Goal: Information Seeking & Learning: Find specific fact

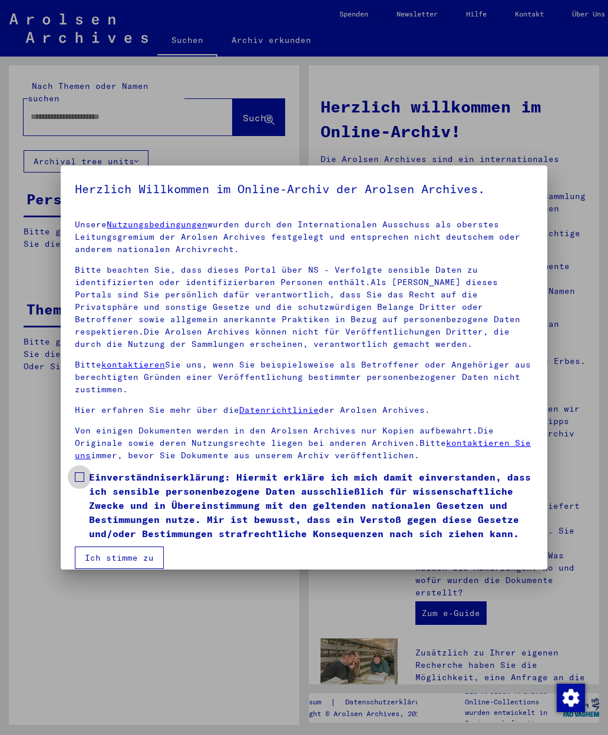
click at [77, 475] on span at bounding box center [79, 476] width 9 height 9
click at [102, 552] on button "Ich stimme zu" at bounding box center [119, 558] width 89 height 22
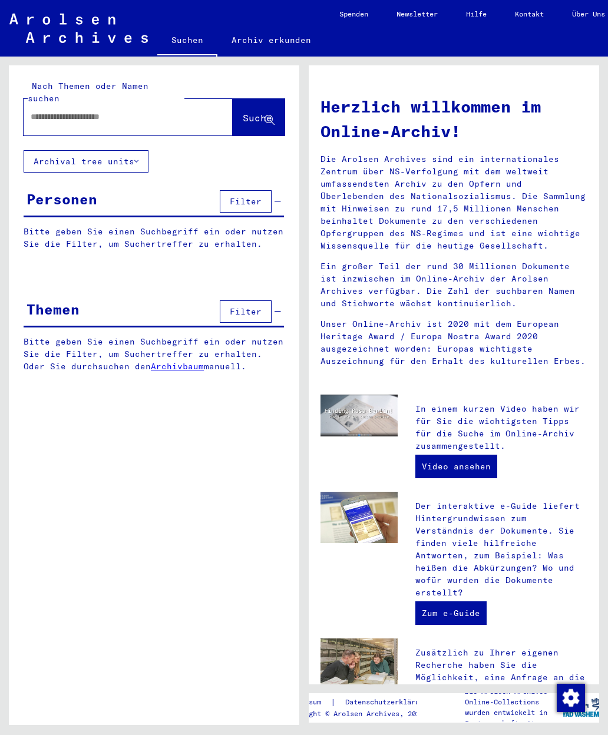
click at [37, 111] on input "text" at bounding box center [114, 117] width 167 height 12
click at [243, 112] on span "Suche" at bounding box center [257, 118] width 29 height 12
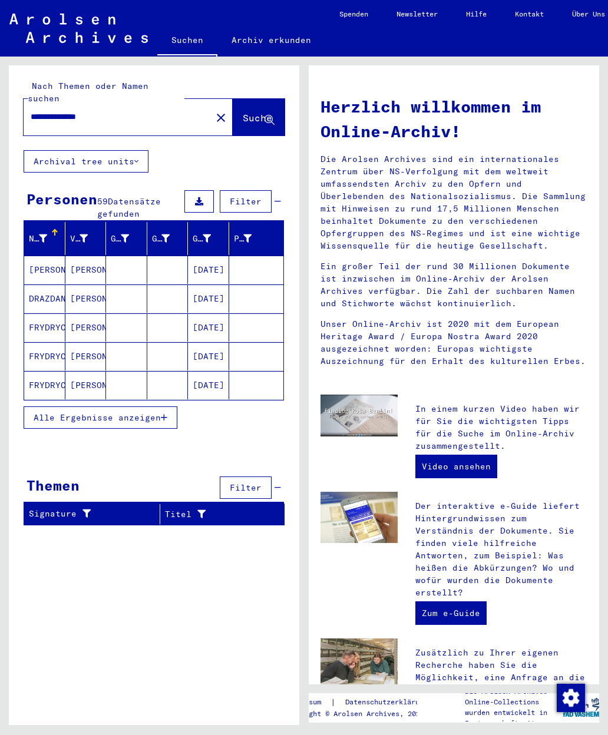
click at [176, 406] on button "Alle Ergebnisse anzeigen" at bounding box center [101, 417] width 154 height 22
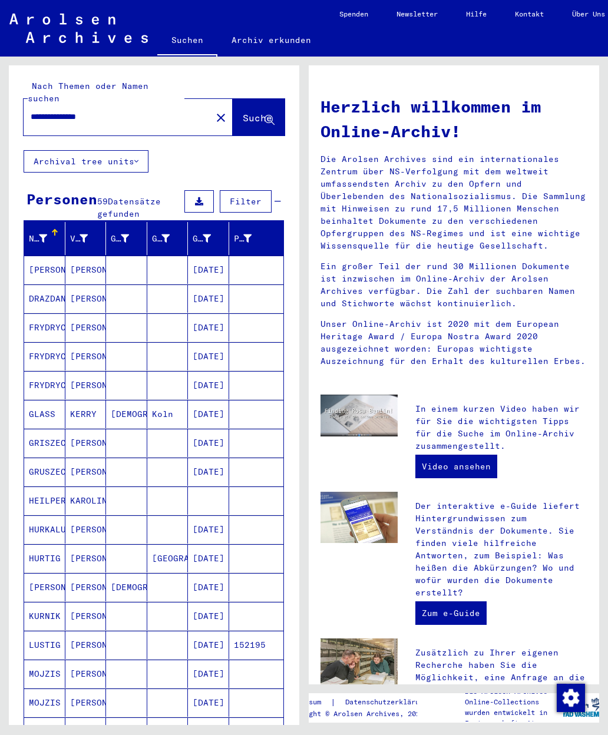
click at [120, 111] on input "**********" at bounding box center [114, 117] width 167 height 12
type input "*"
type input "**********"
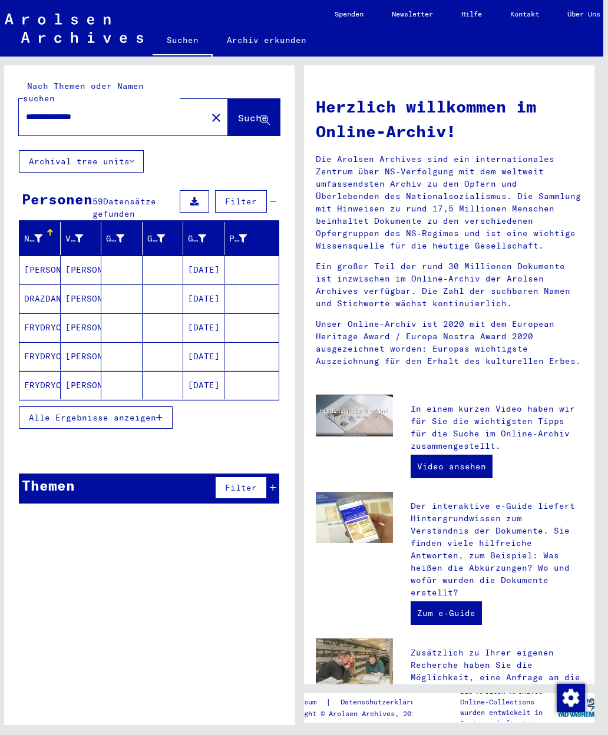
scroll to position [0, 5]
click at [151, 410] on button "Alle Ergebnisse anzeigen" at bounding box center [96, 417] width 154 height 22
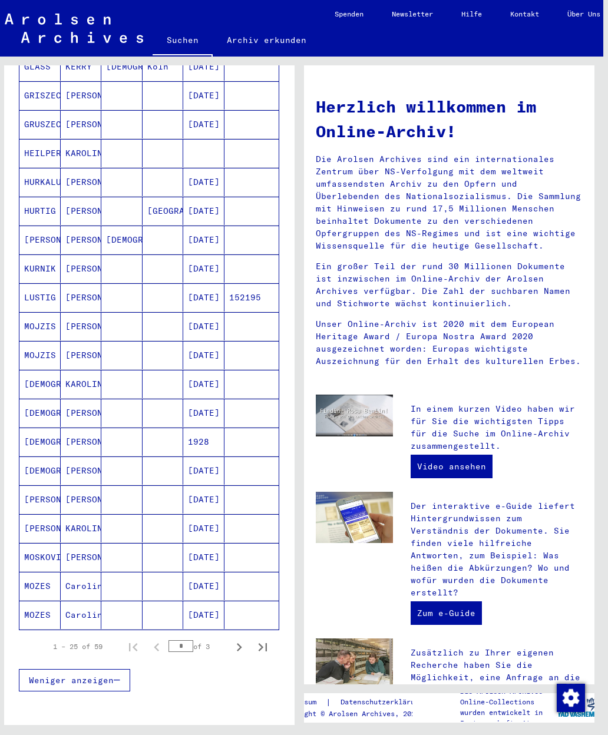
scroll to position [347, 0]
click at [239, 643] on icon "Next page" at bounding box center [239, 647] width 5 height 8
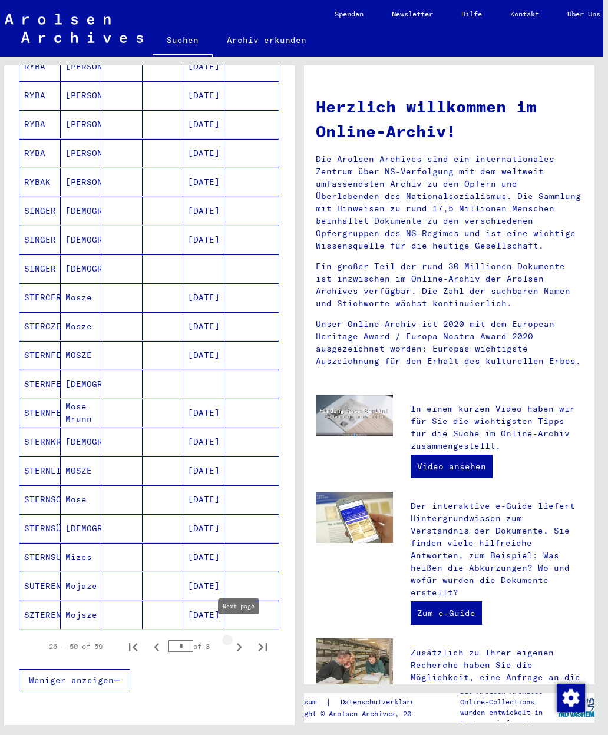
click at [244, 640] on icon "Next page" at bounding box center [239, 647] width 16 height 16
type input "*"
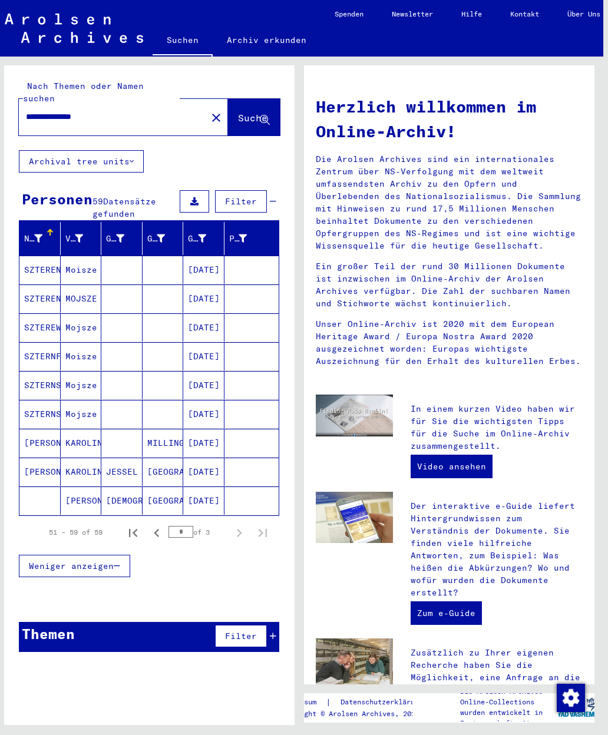
click at [39, 486] on mat-cell at bounding box center [39, 500] width 41 height 28
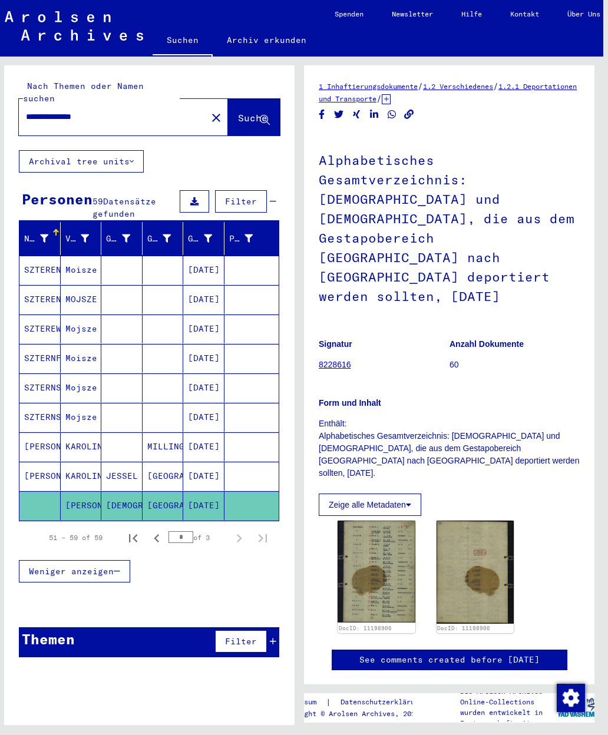
click at [403, 521] on img at bounding box center [376, 572] width 78 height 102
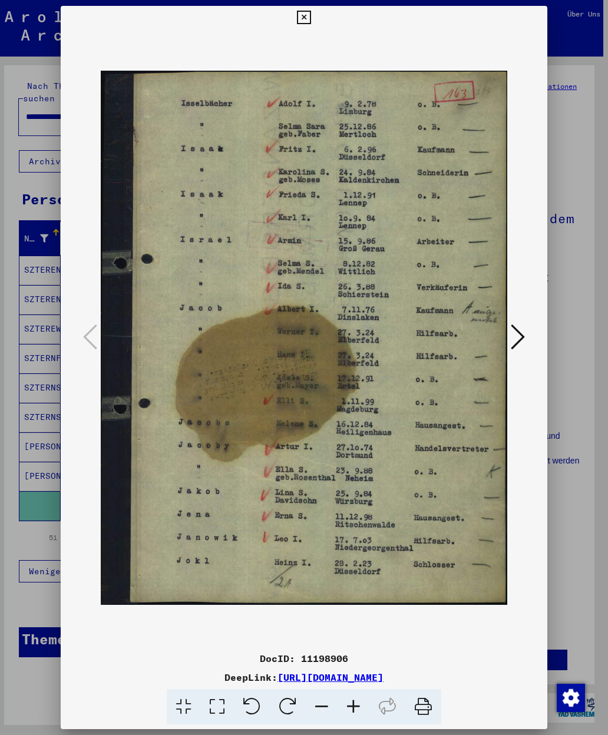
click at [525, 336] on button at bounding box center [517, 338] width 21 height 34
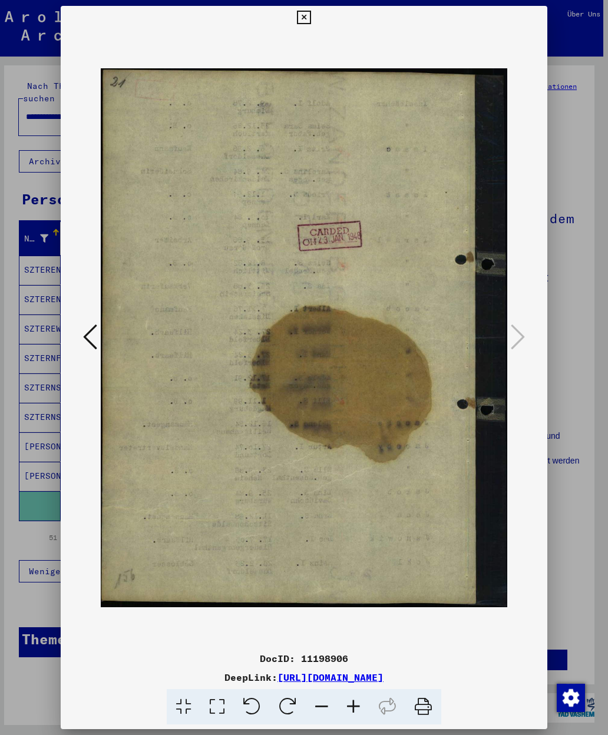
click at [89, 336] on icon at bounding box center [90, 337] width 14 height 28
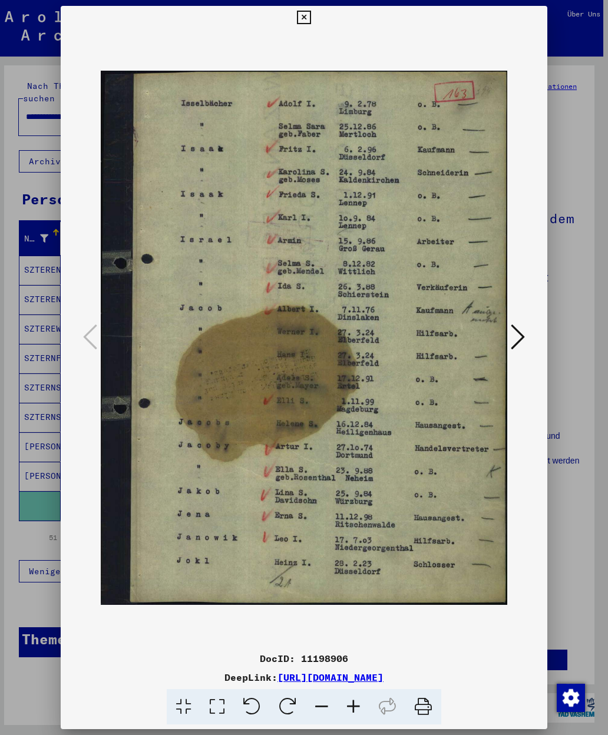
click at [314, 19] on button at bounding box center [303, 18] width 21 height 24
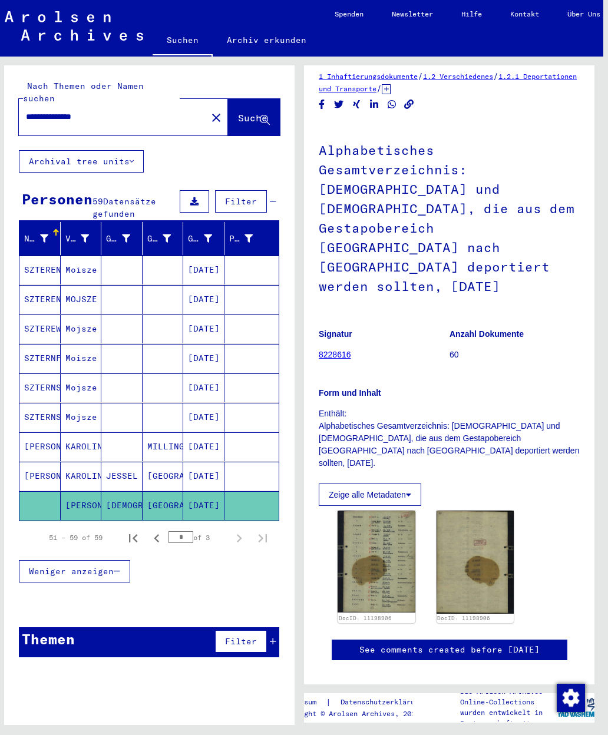
scroll to position [11, 0]
click at [121, 111] on input "**********" at bounding box center [113, 117] width 174 height 12
click at [257, 112] on span "Suche" at bounding box center [252, 118] width 29 height 12
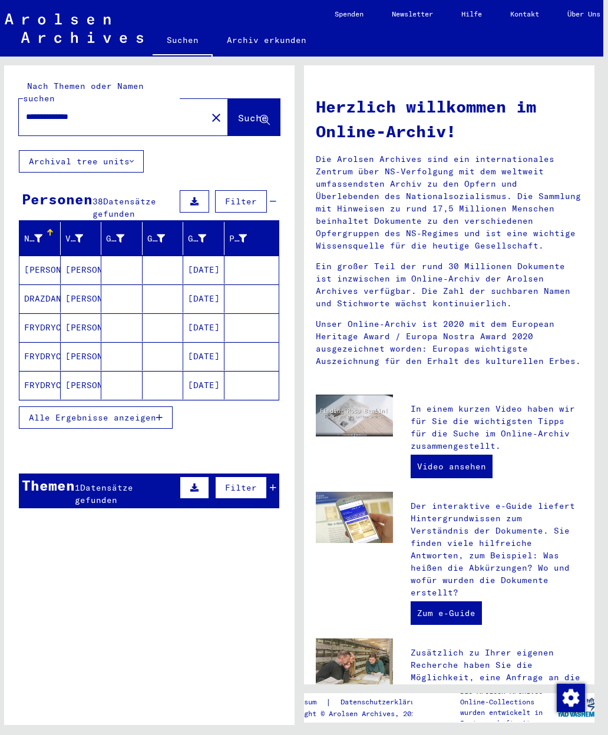
click at [76, 482] on span "1" at bounding box center [77, 487] width 5 height 11
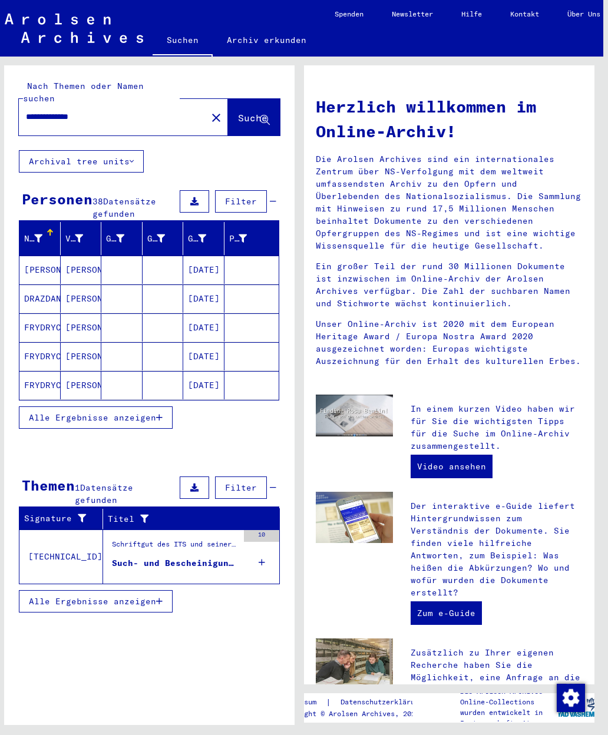
click at [117, 557] on div "Such- und Bescheinigungsvorgang Nr. 246.255 für [PERSON_NAME] geboren [DEMOGRAP…" at bounding box center [175, 563] width 126 height 12
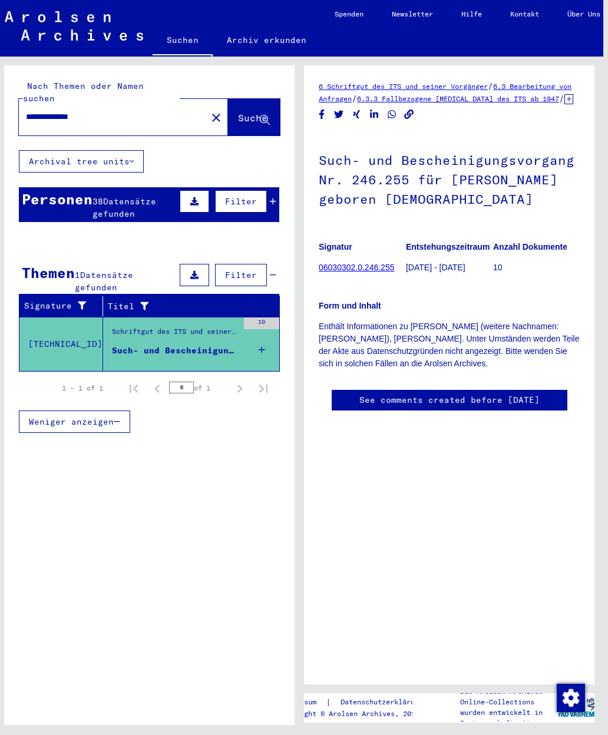
click at [57, 188] on div "Personen" at bounding box center [57, 198] width 71 height 21
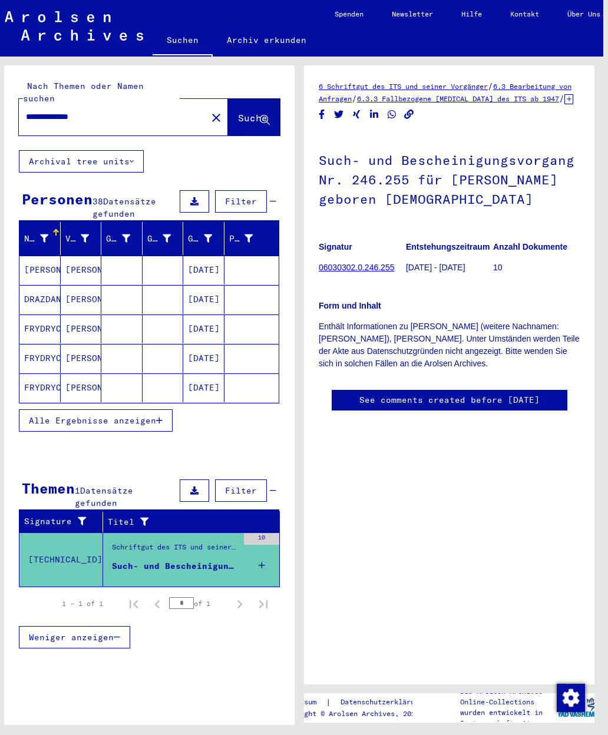
click at [165, 411] on button "Alle Ergebnisse anzeigen" at bounding box center [96, 420] width 154 height 22
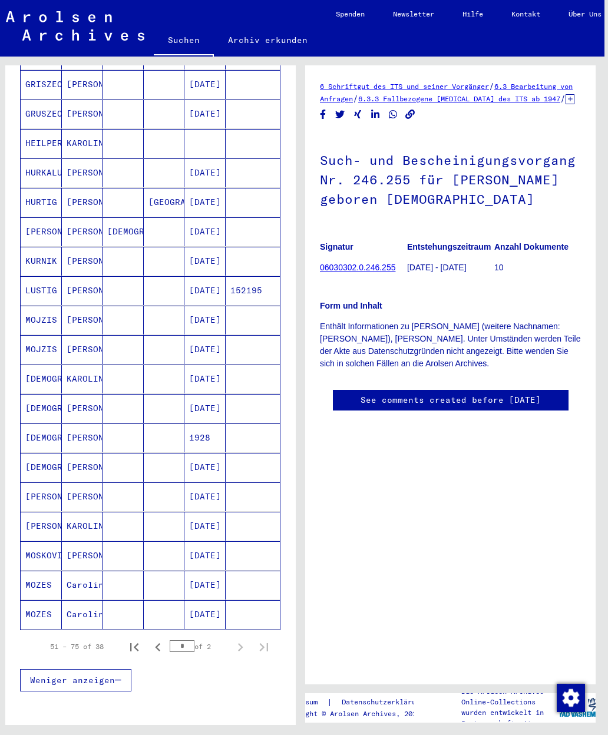
scroll to position [360, 0]
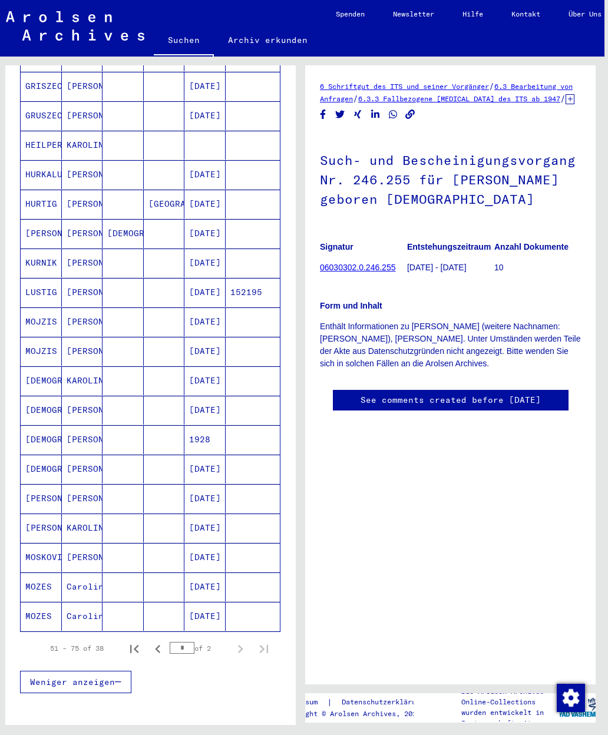
click at [211, 455] on mat-cell "[DATE]" at bounding box center [204, 469] width 41 height 29
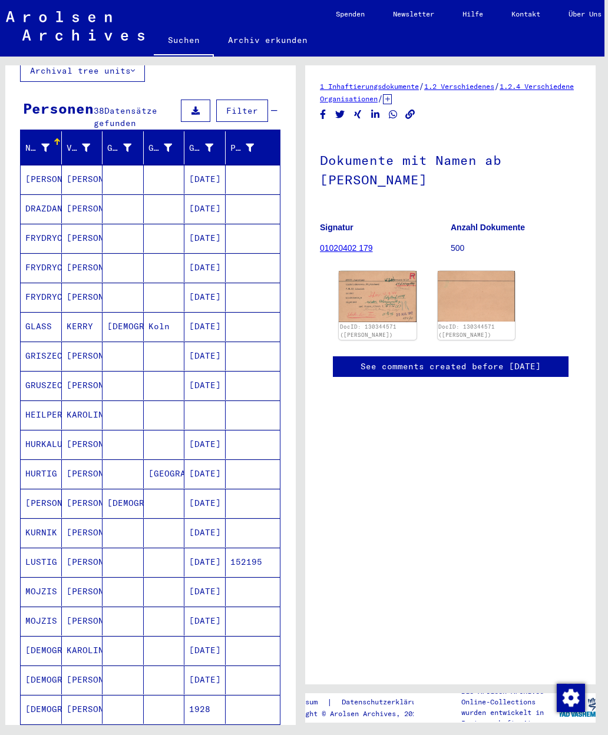
scroll to position [82, 0]
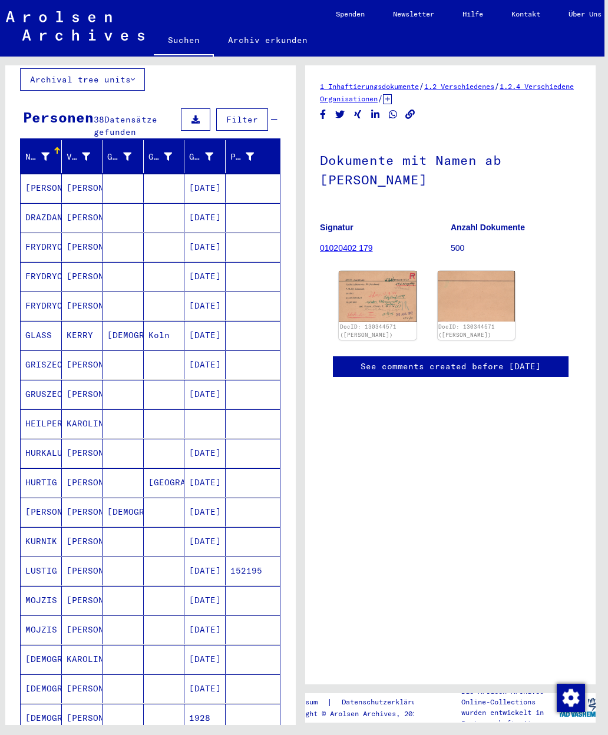
click at [210, 498] on mat-cell "[DATE]" at bounding box center [204, 512] width 41 height 29
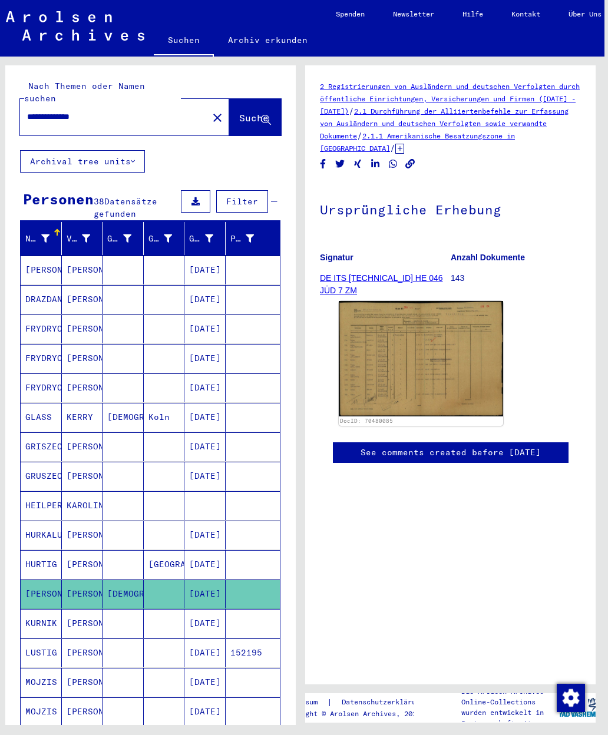
click at [120, 111] on input "**********" at bounding box center [114, 117] width 174 height 12
type input "**********"
click at [269, 115] on icon at bounding box center [266, 120] width 10 height 10
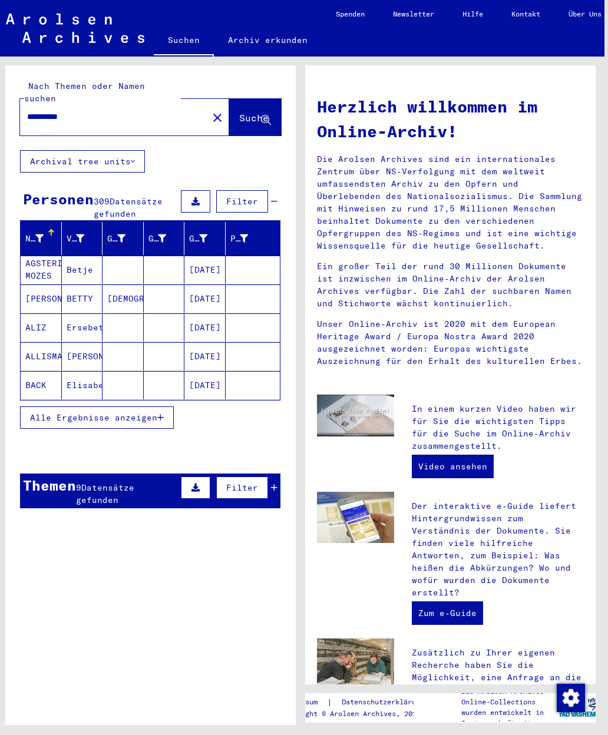
click at [170, 406] on button "Alle Ergebnisse anzeigen" at bounding box center [97, 417] width 154 height 22
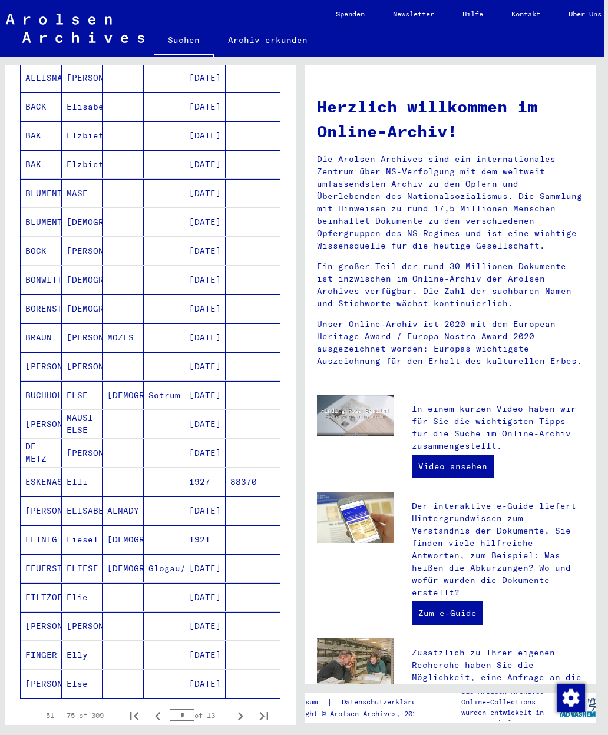
scroll to position [277, 0]
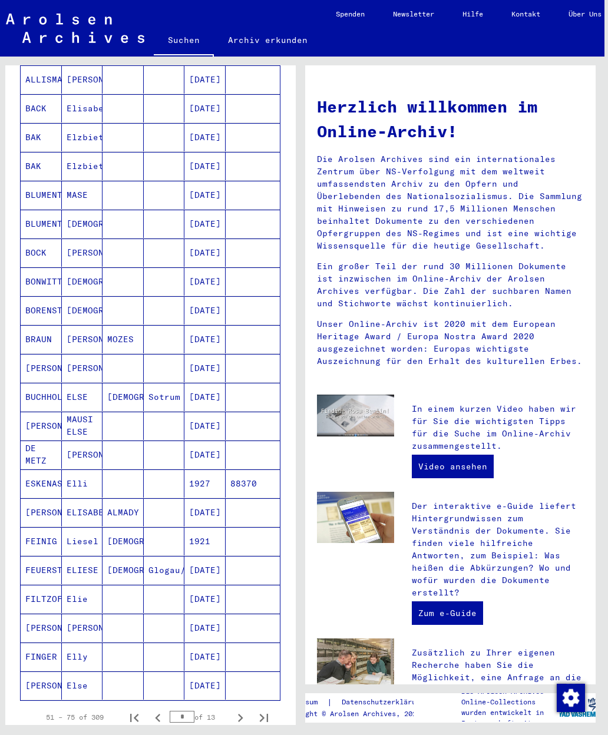
click at [67, 325] on mat-cell "[PERSON_NAME]" at bounding box center [82, 339] width 41 height 28
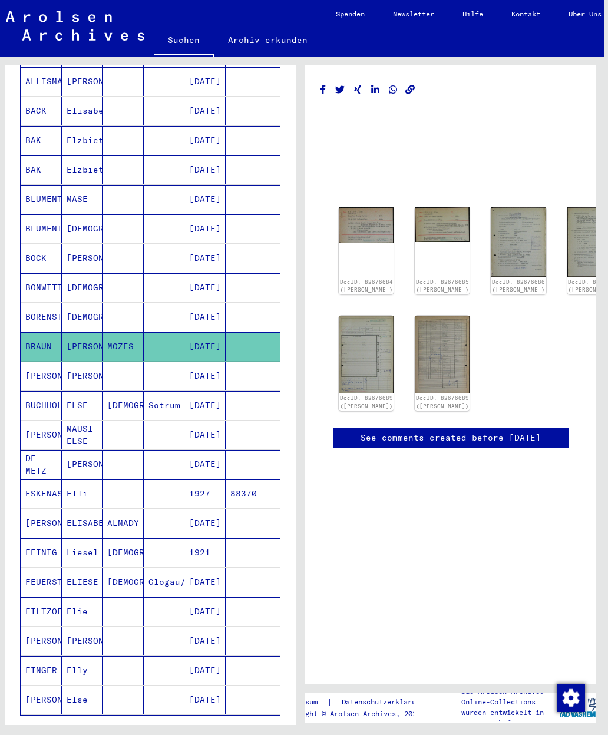
click at [365, 212] on img at bounding box center [366, 225] width 55 height 36
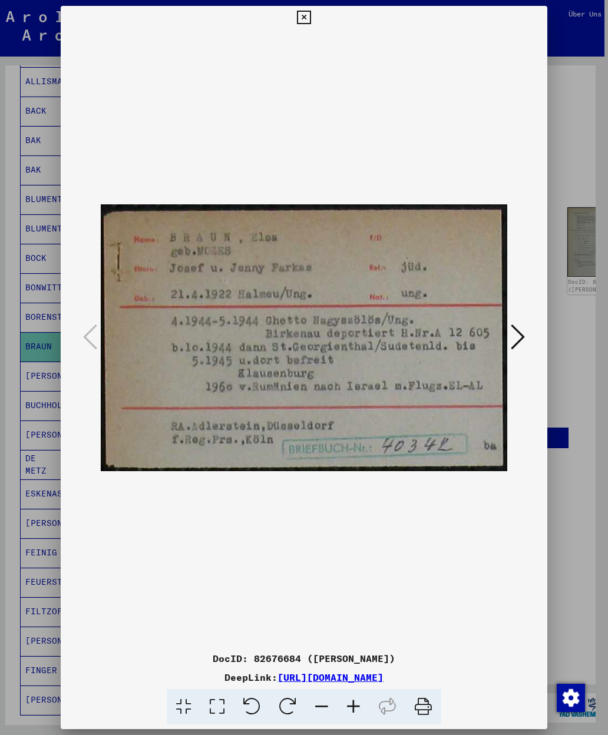
click at [572, 415] on div at bounding box center [304, 367] width 608 height 735
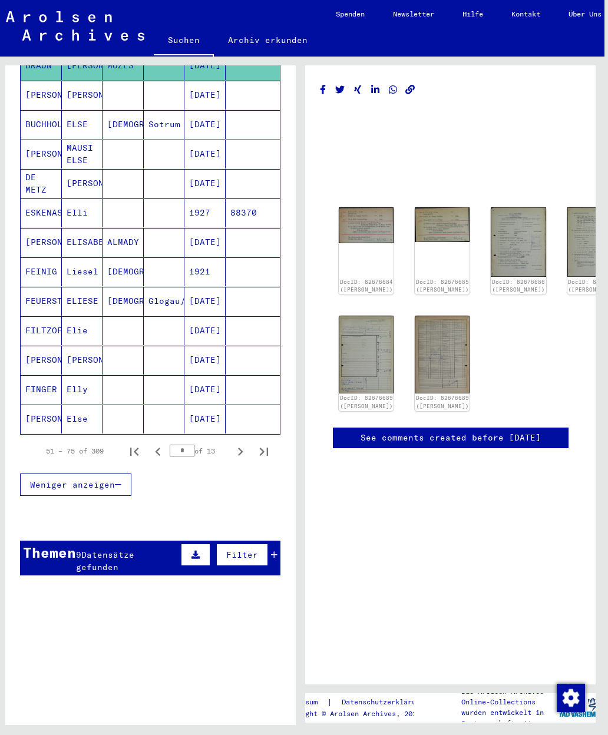
scroll to position [560, 0]
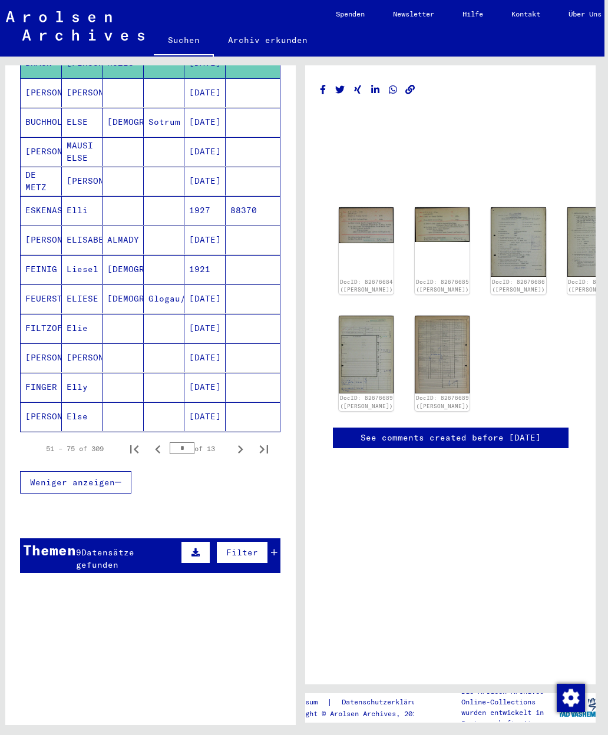
click at [239, 441] on icon "Next page" at bounding box center [240, 449] width 16 height 16
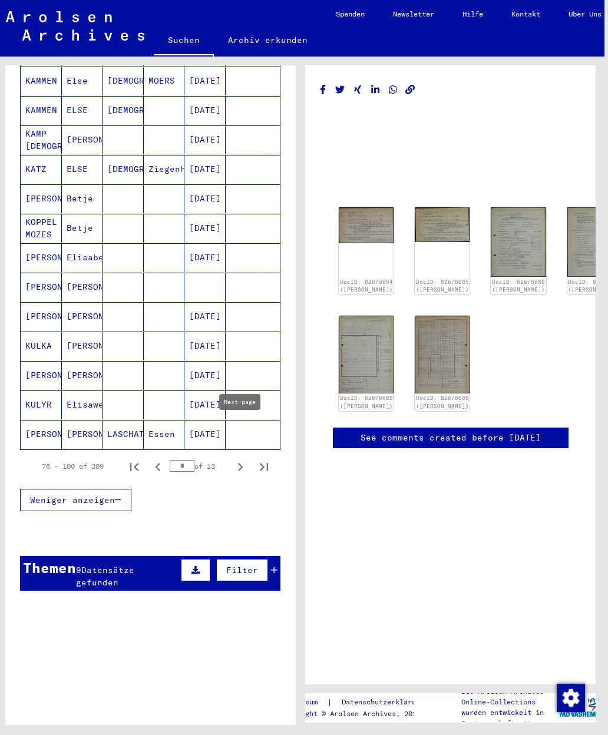
scroll to position [541, 0]
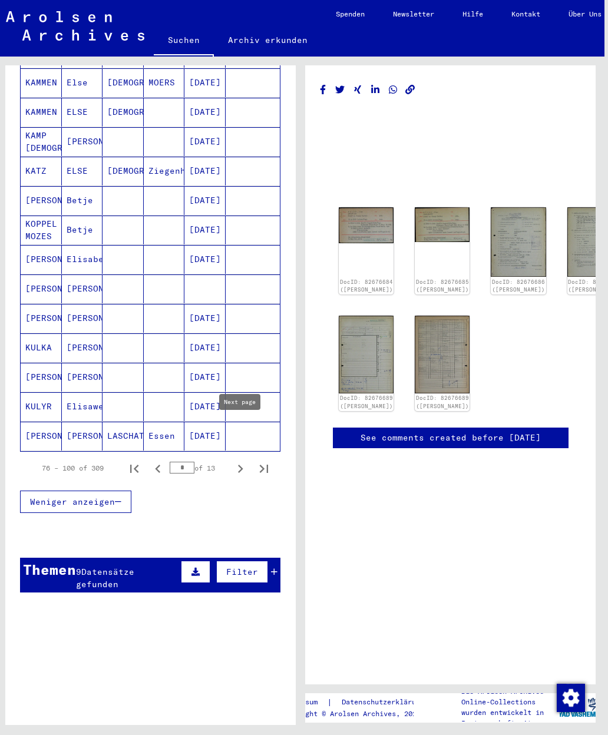
click at [245, 461] on icon "Next page" at bounding box center [240, 469] width 16 height 16
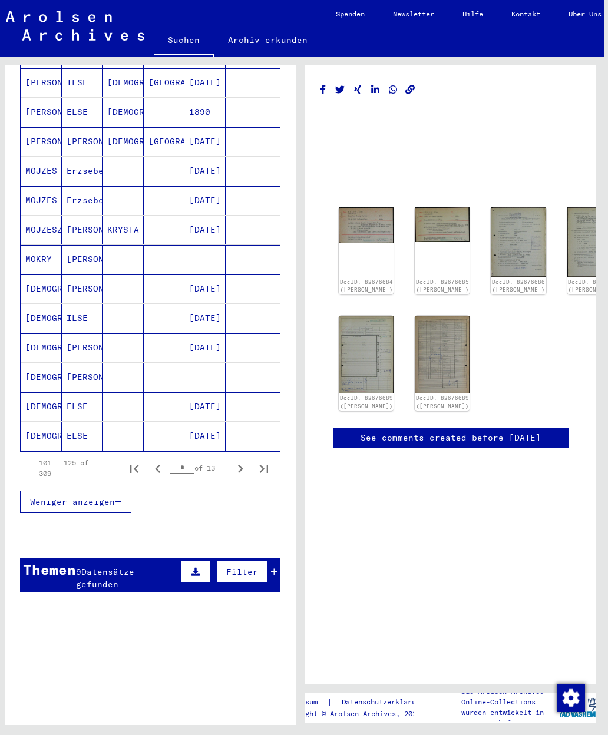
click at [220, 422] on mat-cell "[DATE]" at bounding box center [204, 436] width 41 height 29
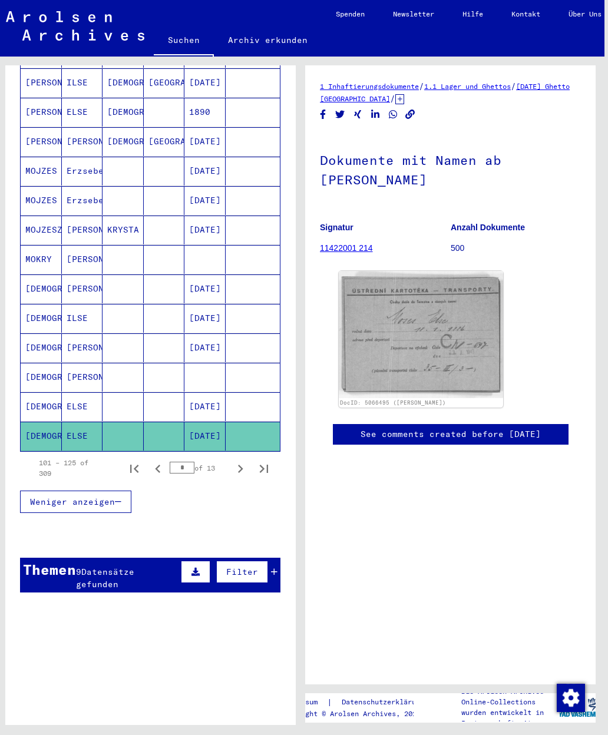
click at [420, 361] on img at bounding box center [421, 334] width 164 height 127
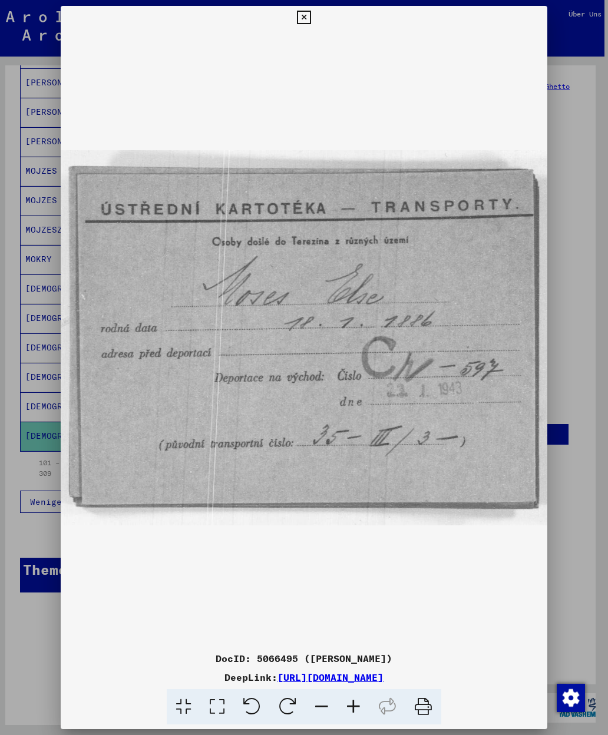
click at [310, 20] on icon at bounding box center [304, 18] width 14 height 14
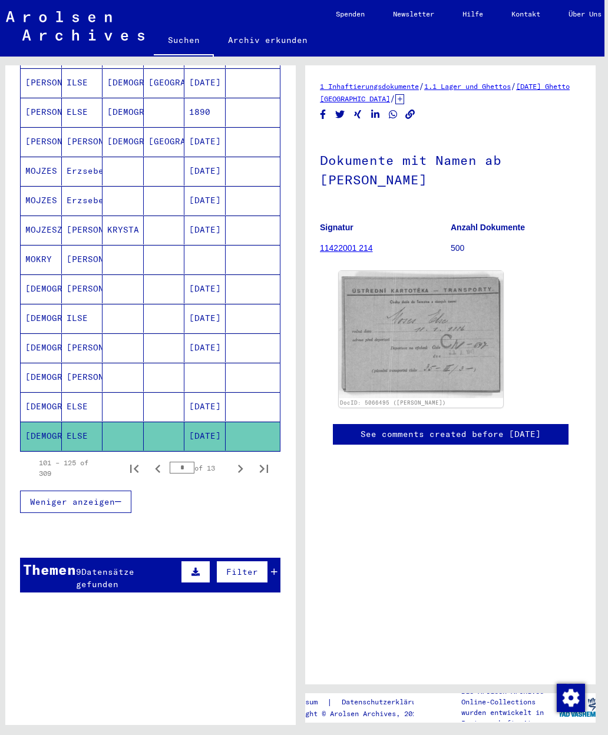
click at [158, 392] on mat-cell at bounding box center [164, 406] width 41 height 29
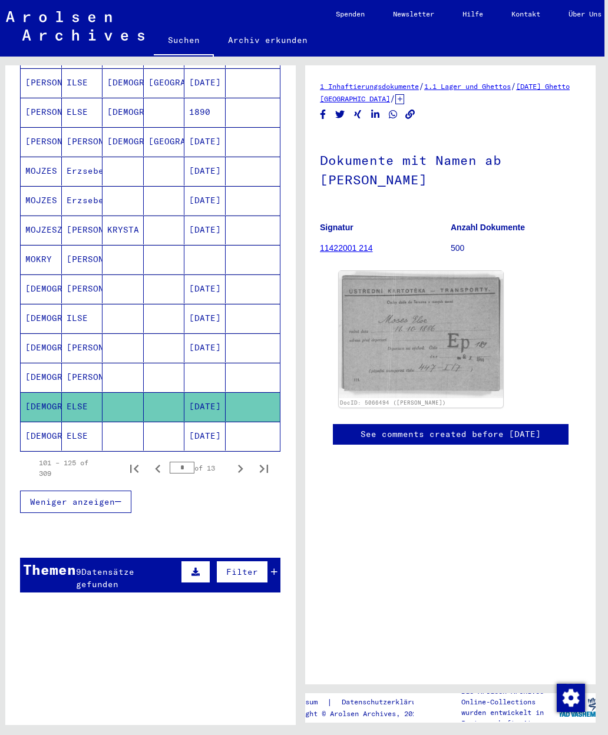
click at [154, 364] on mat-cell at bounding box center [164, 377] width 41 height 29
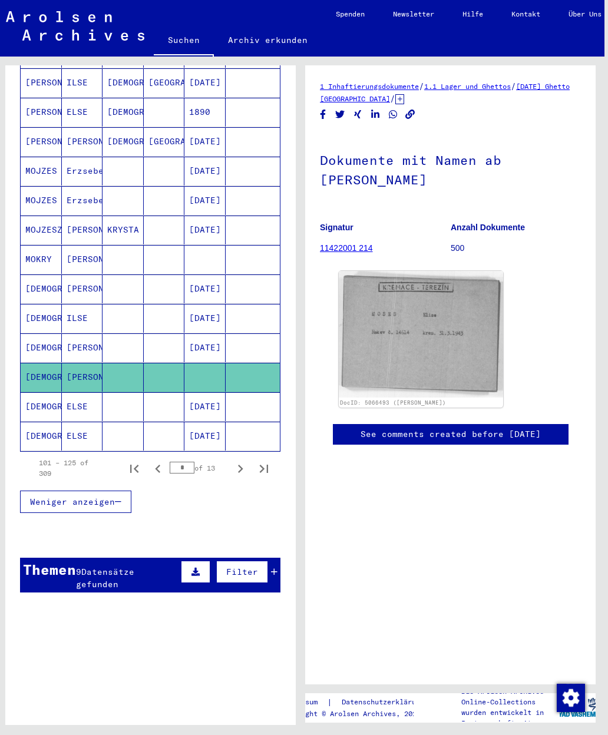
click at [203, 333] on mat-cell "[DATE]" at bounding box center [204, 347] width 41 height 29
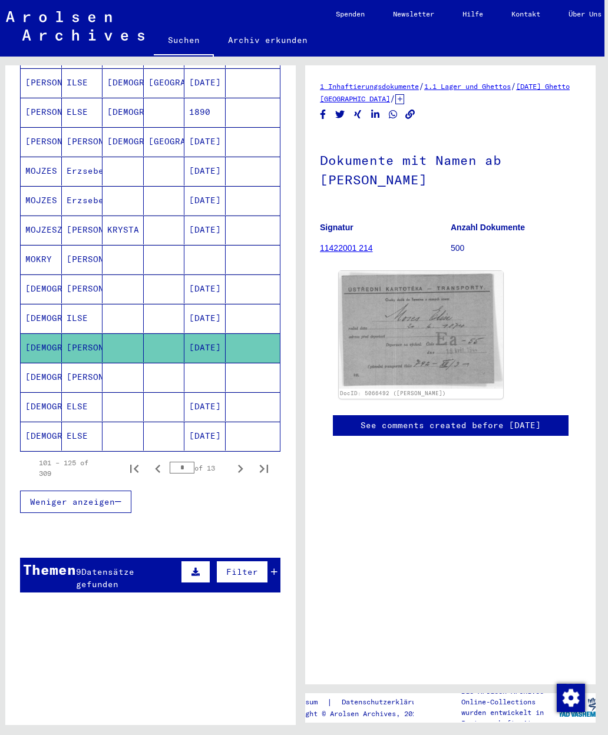
click at [215, 304] on mat-cell "[DATE]" at bounding box center [204, 318] width 41 height 29
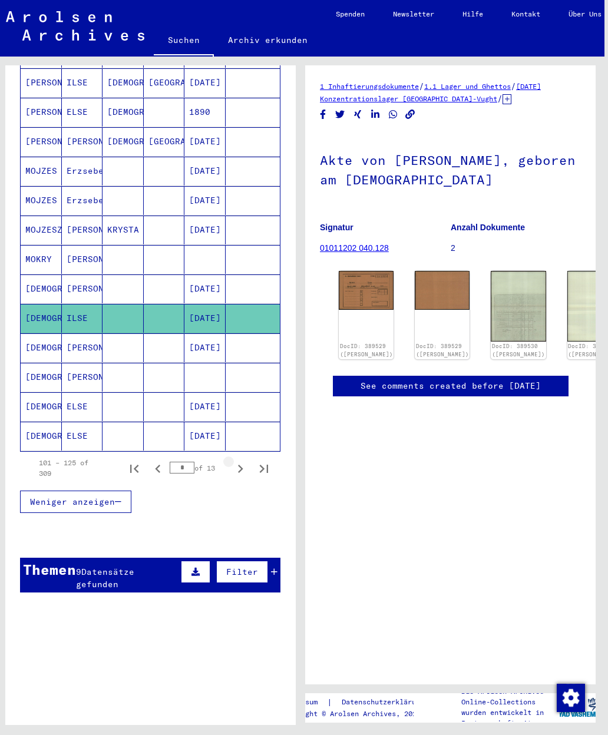
click at [236, 461] on icon "Next page" at bounding box center [240, 469] width 16 height 16
type input "*"
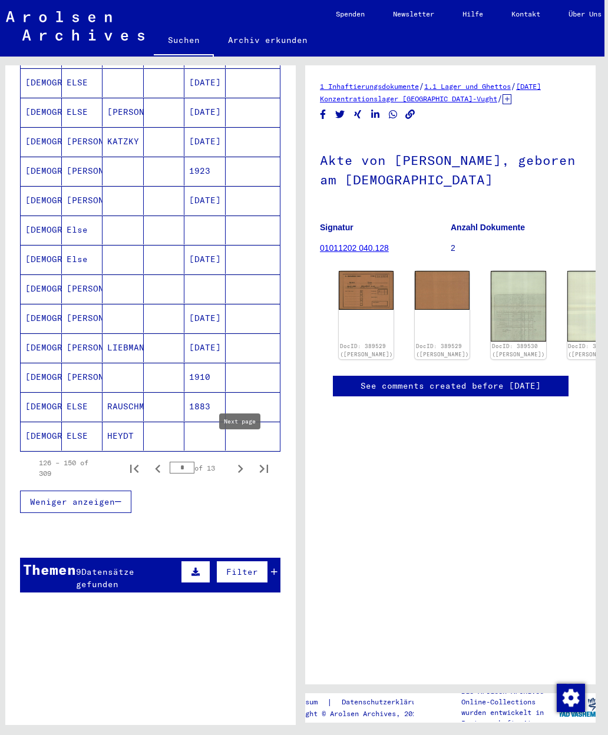
click at [134, 422] on mat-cell "HEYDT" at bounding box center [122, 436] width 41 height 29
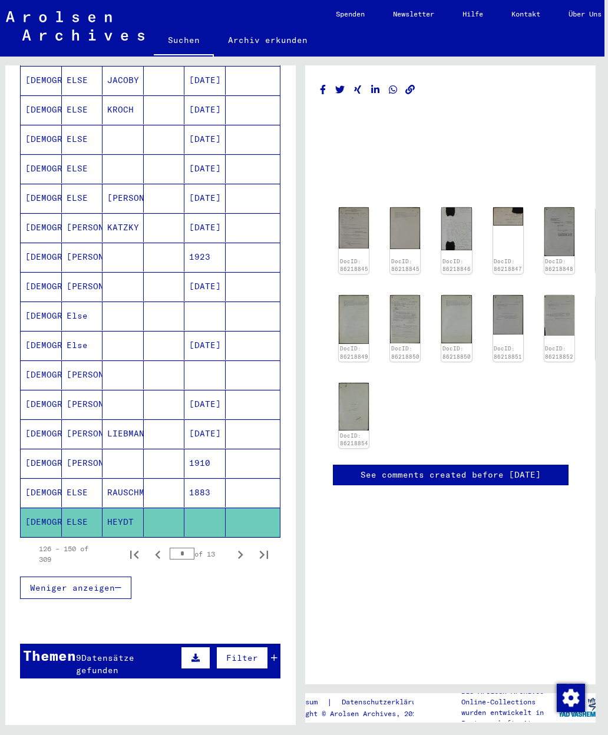
scroll to position [449, 0]
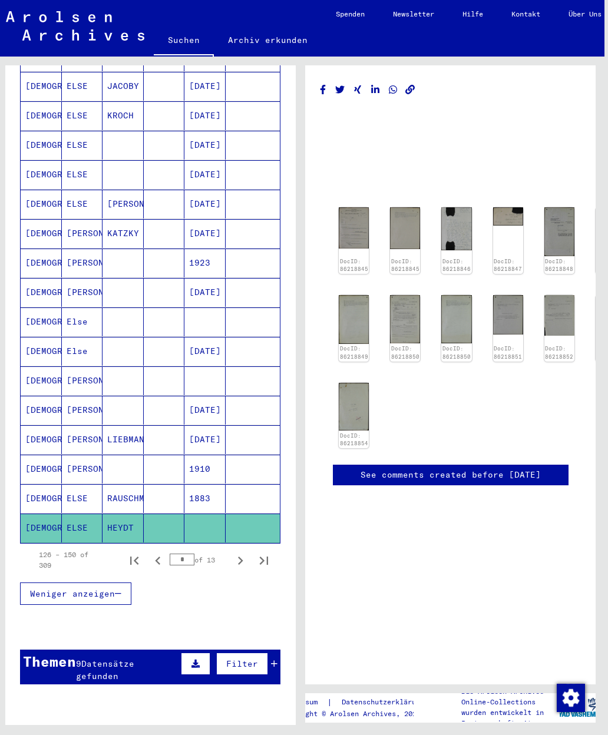
click at [185, 366] on mat-cell at bounding box center [204, 380] width 41 height 29
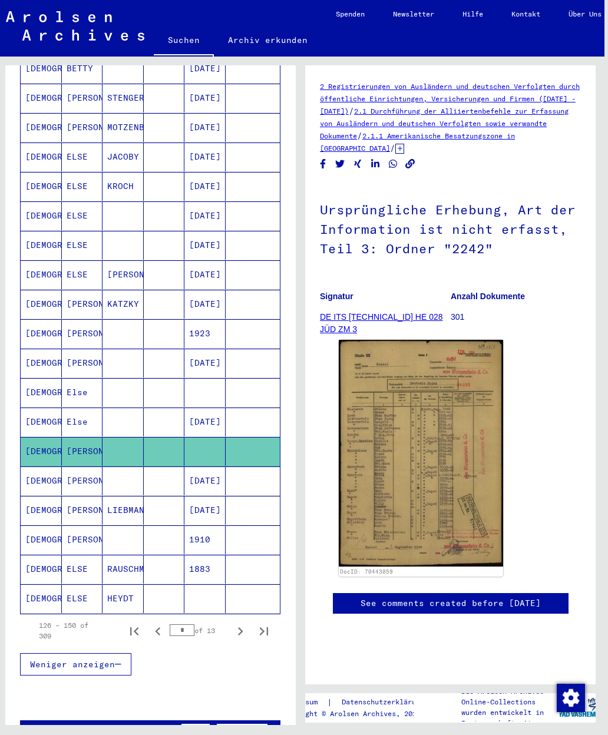
scroll to position [374, 0]
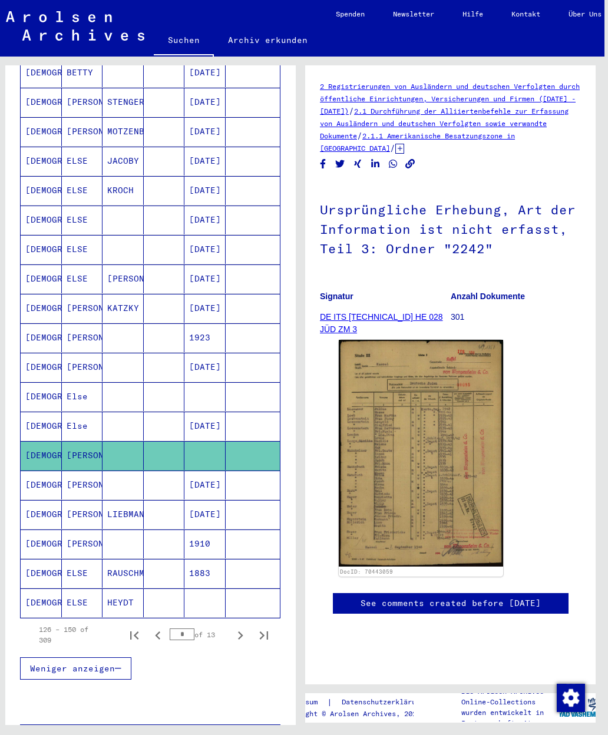
click at [171, 412] on mat-cell at bounding box center [164, 426] width 41 height 29
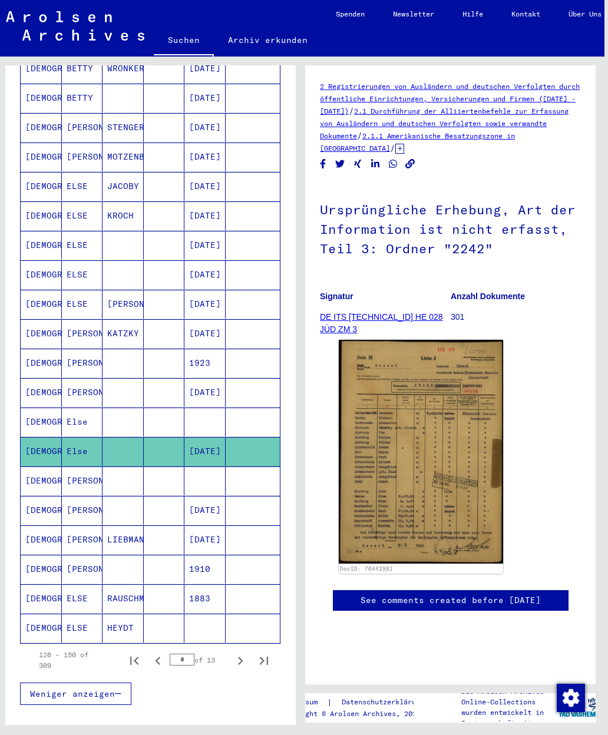
scroll to position [345, 0]
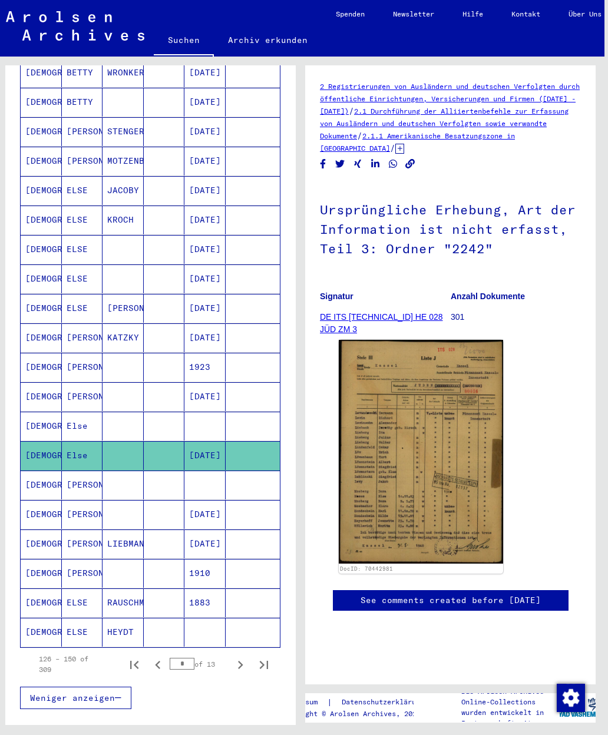
click at [201, 412] on mat-cell at bounding box center [204, 426] width 41 height 29
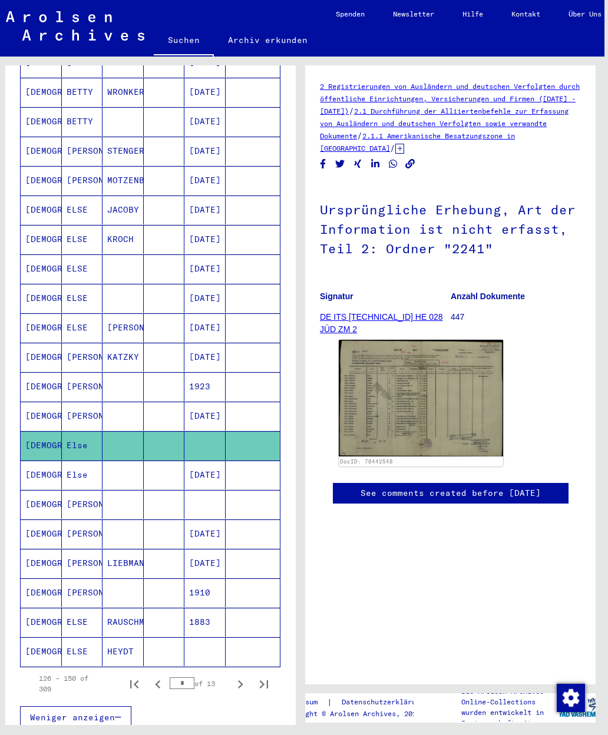
scroll to position [316, 0]
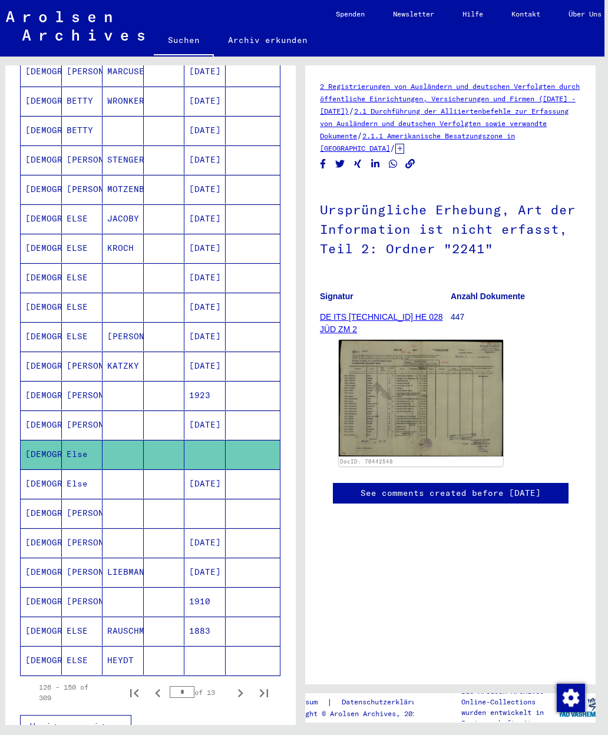
click at [205, 410] on mat-cell "[DATE]" at bounding box center [204, 424] width 41 height 29
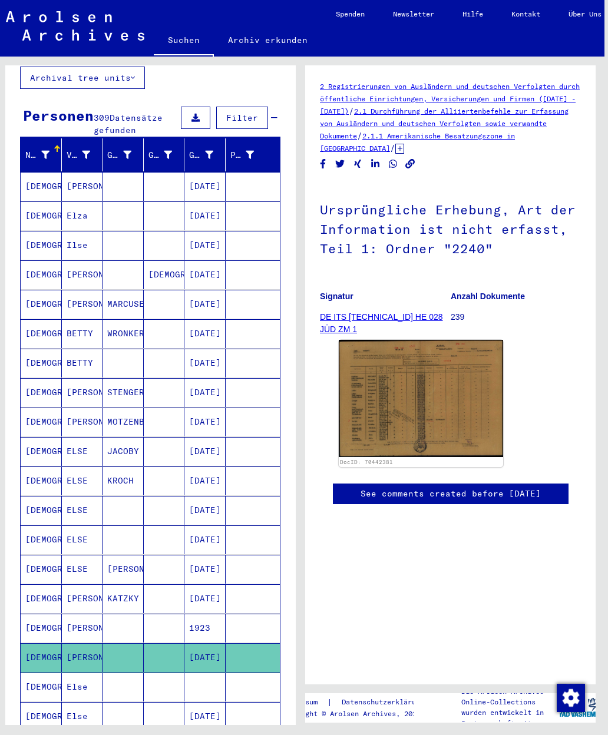
scroll to position [83, 0]
click at [216, 261] on mat-cell "[DATE]" at bounding box center [204, 275] width 41 height 29
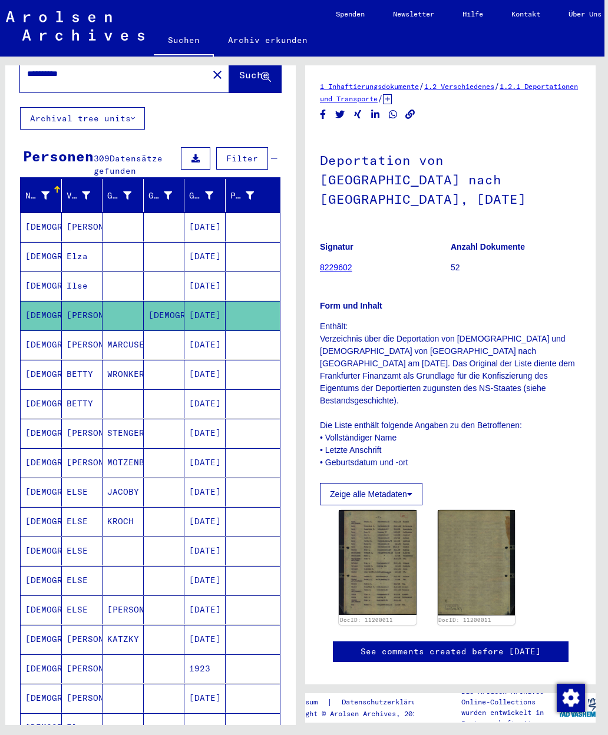
scroll to position [42, 0]
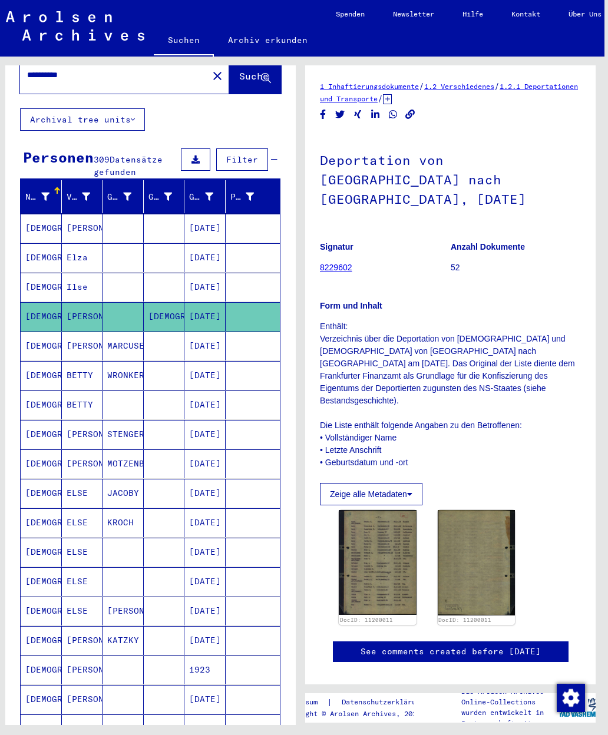
click at [152, 244] on mat-cell at bounding box center [164, 257] width 41 height 29
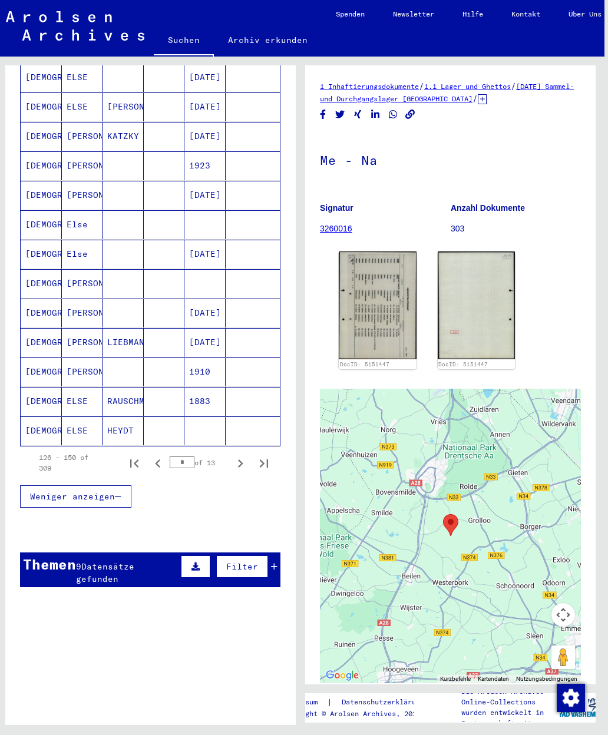
scroll to position [547, 0]
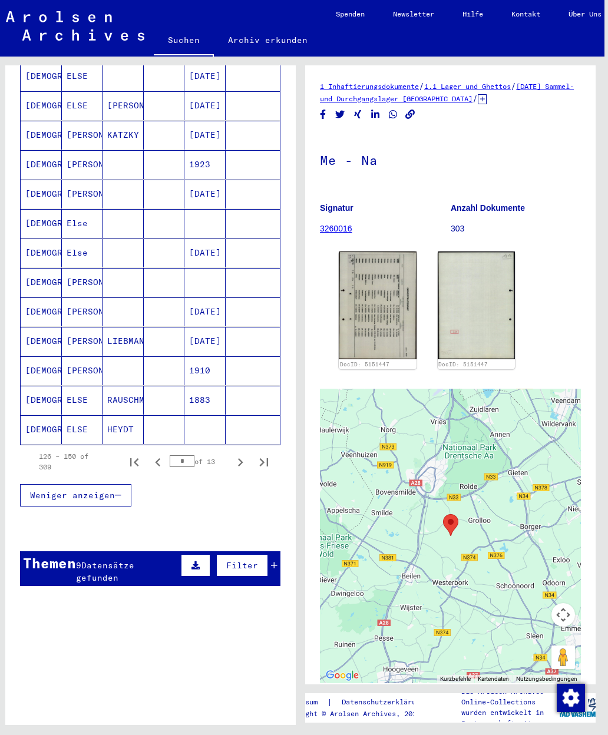
click at [141, 300] on mat-cell at bounding box center [122, 311] width 41 height 29
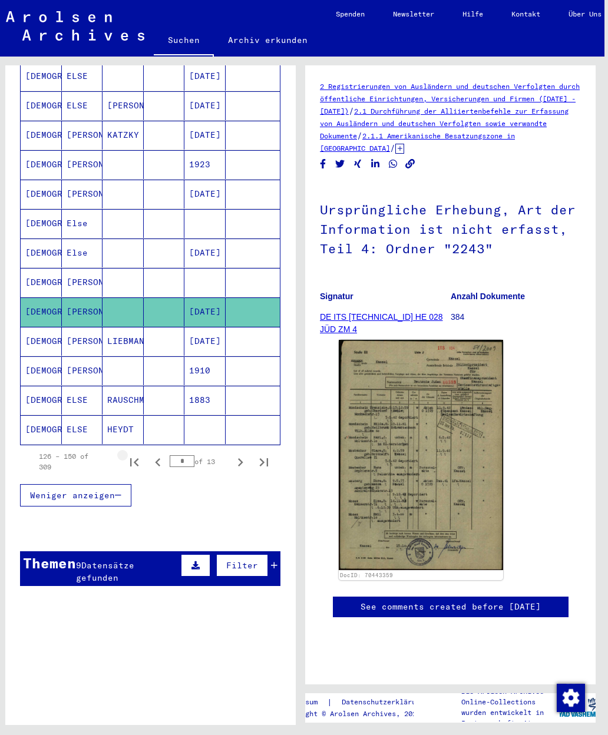
scroll to position [578, 0]
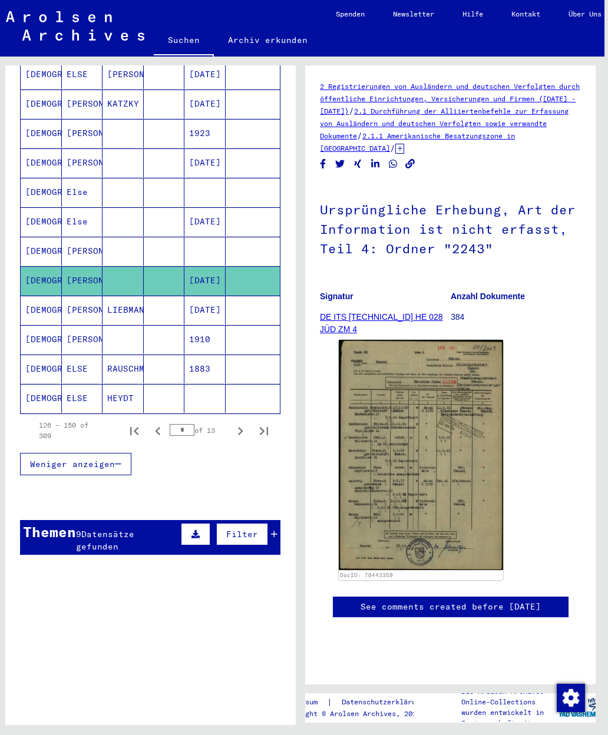
click at [141, 384] on mat-cell "HEYDT" at bounding box center [122, 398] width 41 height 29
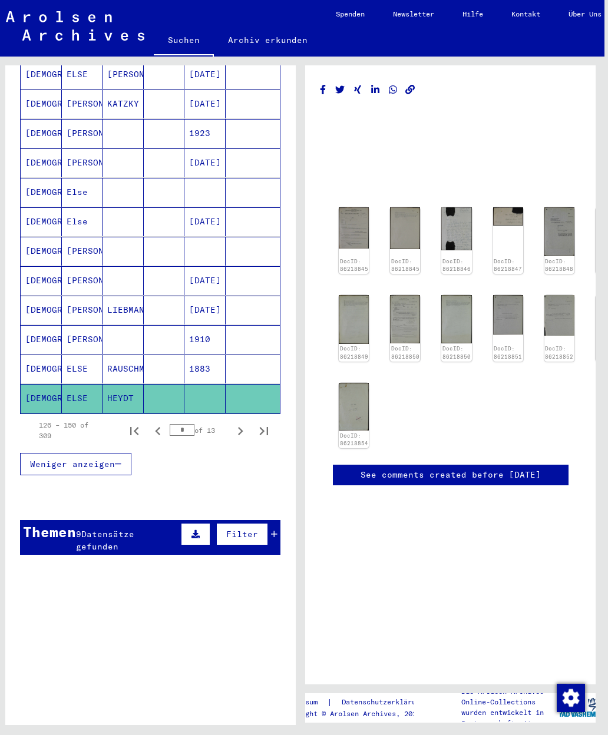
click at [150, 528] on div "9 Datensätze gefunden" at bounding box center [127, 540] width 102 height 25
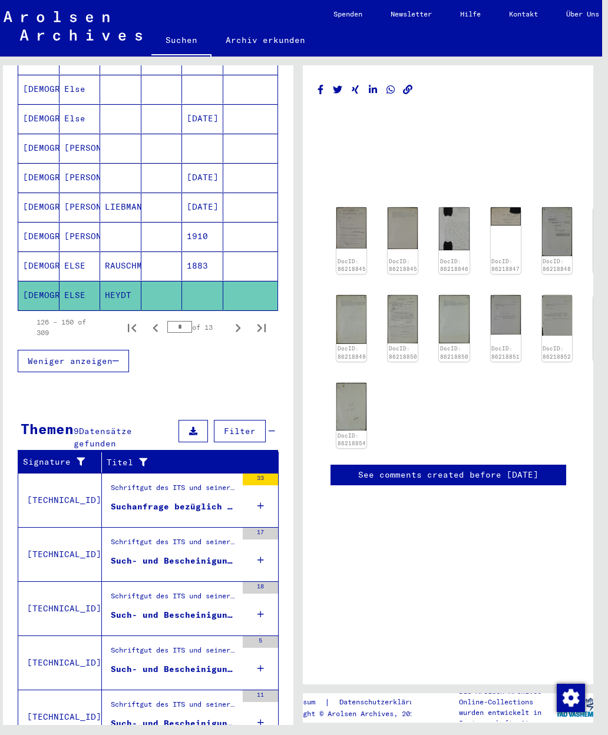
scroll to position [32, 6]
click at [262, 485] on icon at bounding box center [260, 505] width 6 height 41
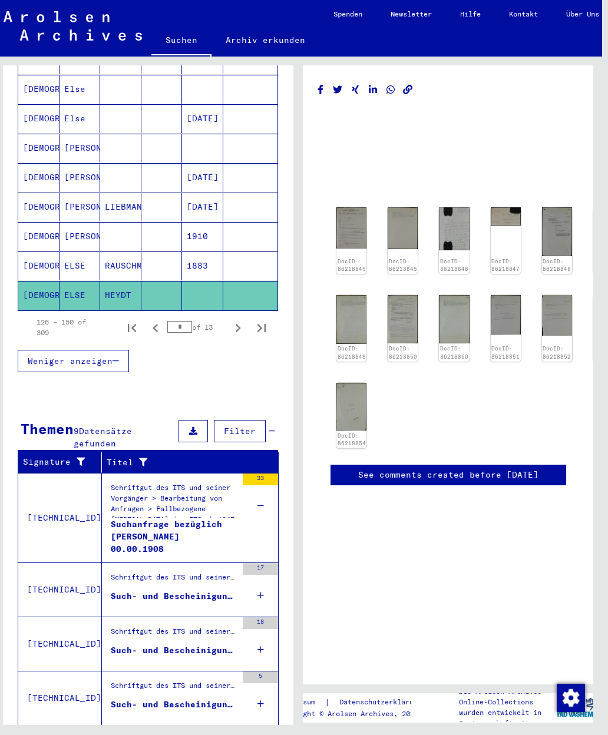
click at [266, 489] on td "Schriftgut des ITS und seiner Vorgänger > Bearbeitung von Anfragen > Fallbezoge…" at bounding box center [190, 518] width 176 height 90
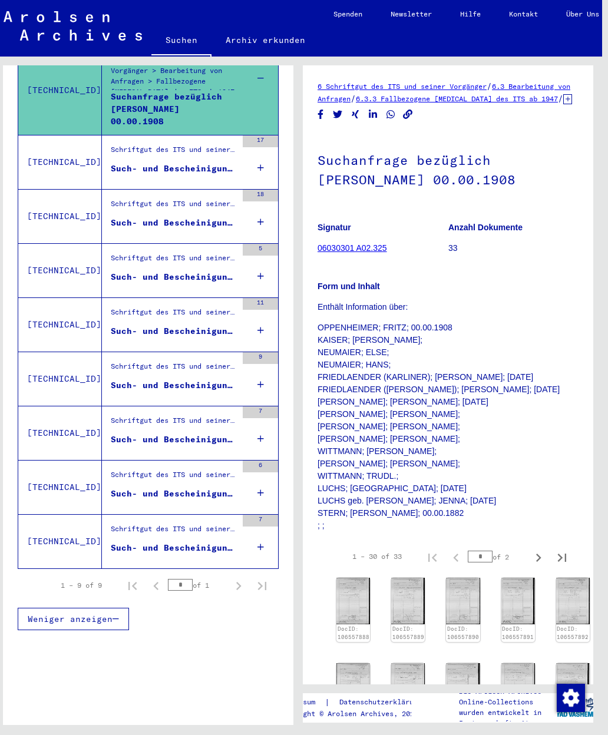
click at [262, 220] on mat-cell at bounding box center [250, 234] width 55 height 29
